Goal: Transaction & Acquisition: Book appointment/travel/reservation

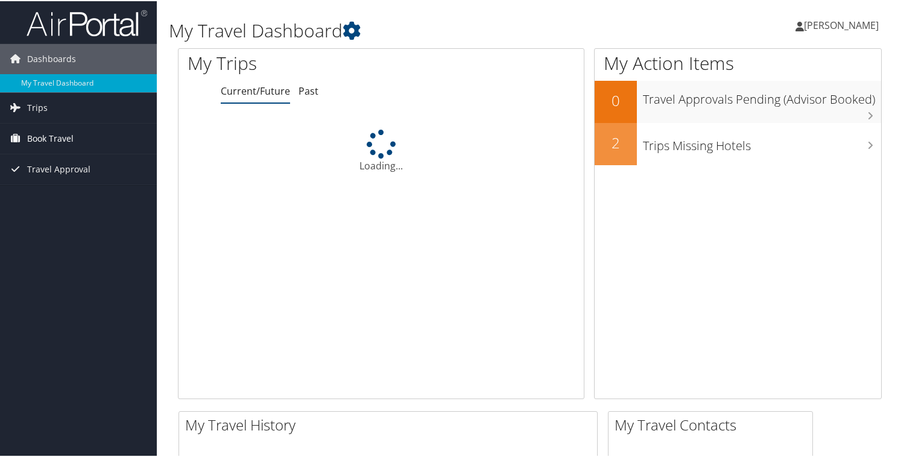
click at [58, 138] on span "Book Travel" at bounding box center [50, 137] width 46 height 30
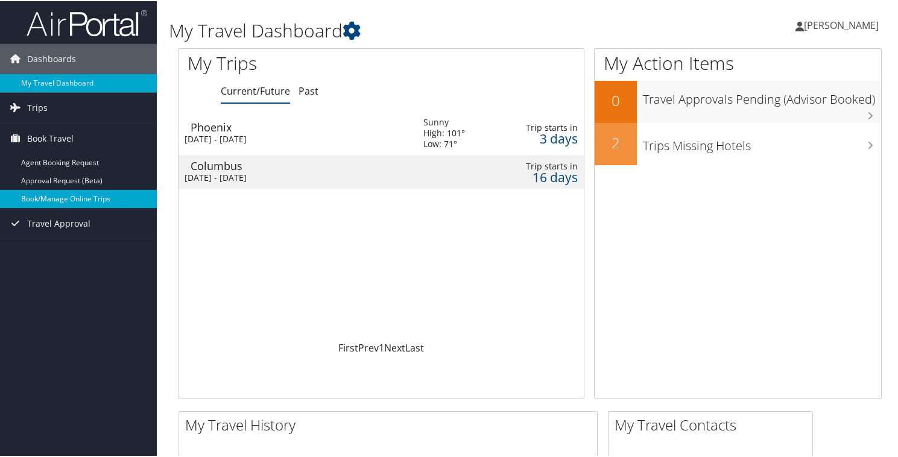
click at [57, 198] on link "Book/Manage Online Trips" at bounding box center [78, 198] width 157 height 18
